Goal: Find specific page/section: Find specific page/section

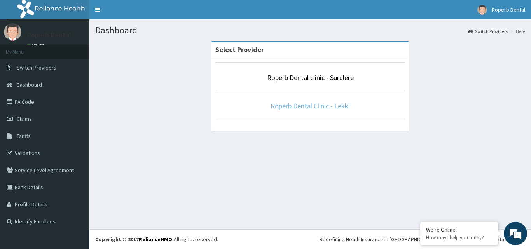
click at [292, 106] on link "Roperb Dental Clinic - Lekki" at bounding box center [310, 106] width 79 height 9
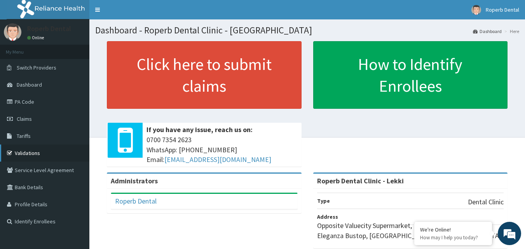
click at [49, 149] on link "Validations" at bounding box center [44, 153] width 89 height 17
